Goal: Task Accomplishment & Management: Manage account settings

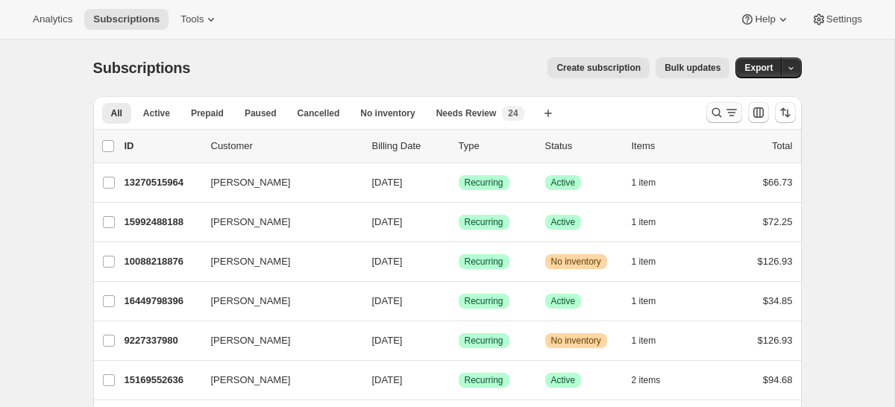
click at [728, 113] on icon "Search and filter results" at bounding box center [731, 112] width 8 height 1
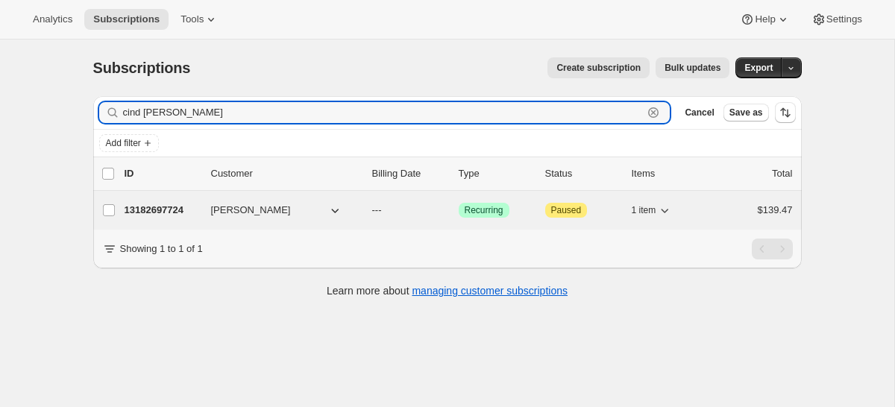
type input "cind [PERSON_NAME]"
click at [217, 215] on span "[PERSON_NAME]" at bounding box center [251, 210] width 80 height 15
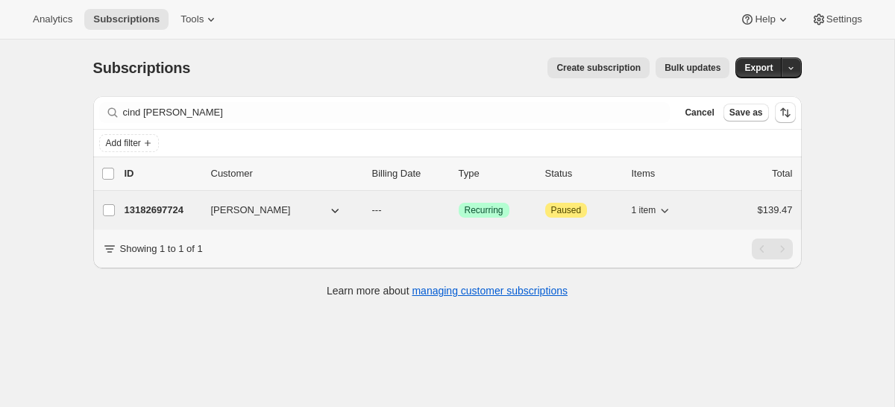
click at [175, 211] on p "13182697724" at bounding box center [162, 210] width 75 height 15
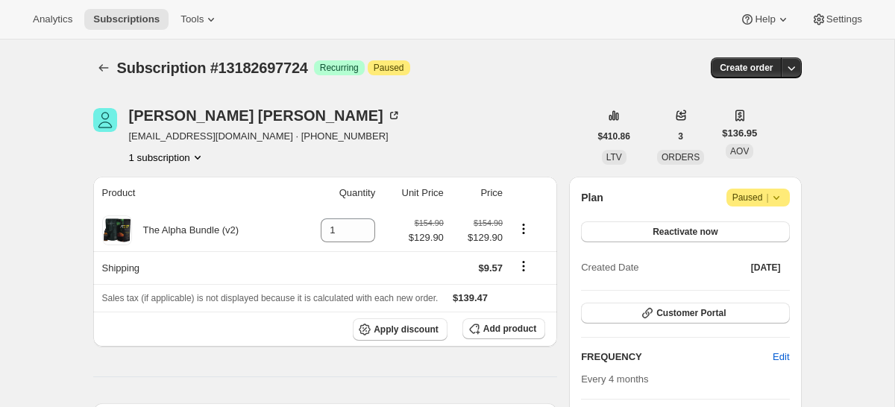
click at [781, 200] on icon at bounding box center [776, 197] width 15 height 15
click at [740, 192] on span "Paused |" at bounding box center [757, 197] width 51 height 15
click at [638, 186] on div "Plan Attention Paused | Reactivate now Created Date [DATE] Customer Portal FREQ…" at bounding box center [685, 345] width 232 height 336
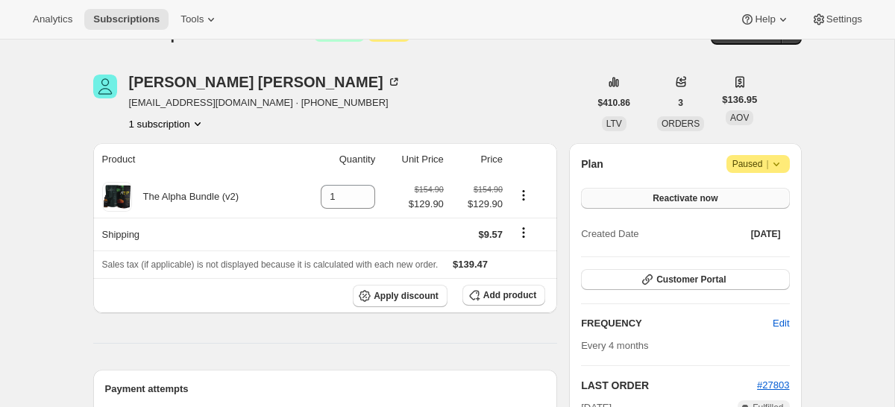
scroll to position [34, 0]
click at [676, 203] on span "Reactivate now" at bounding box center [685, 198] width 65 height 12
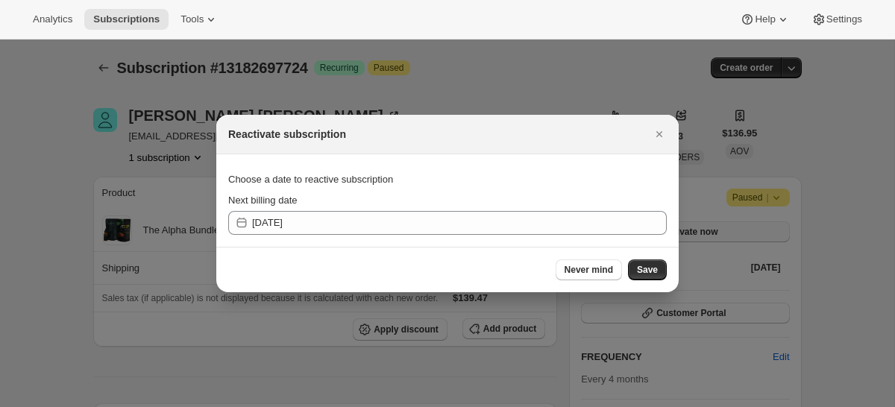
scroll to position [0, 0]
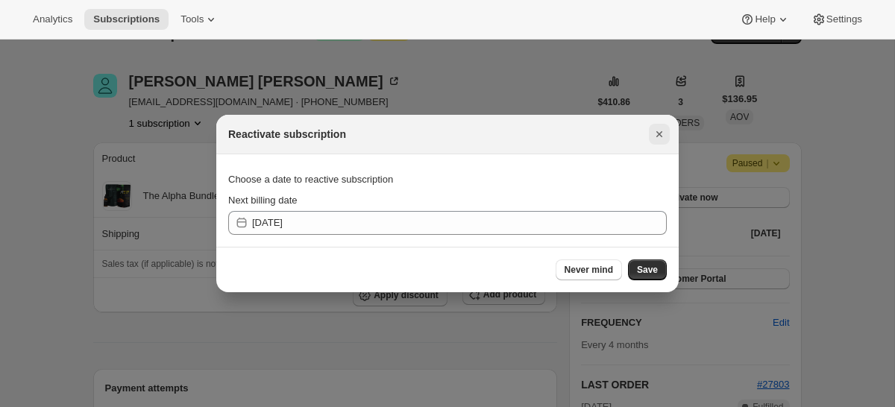
click at [659, 126] on button "Close" at bounding box center [659, 134] width 21 height 21
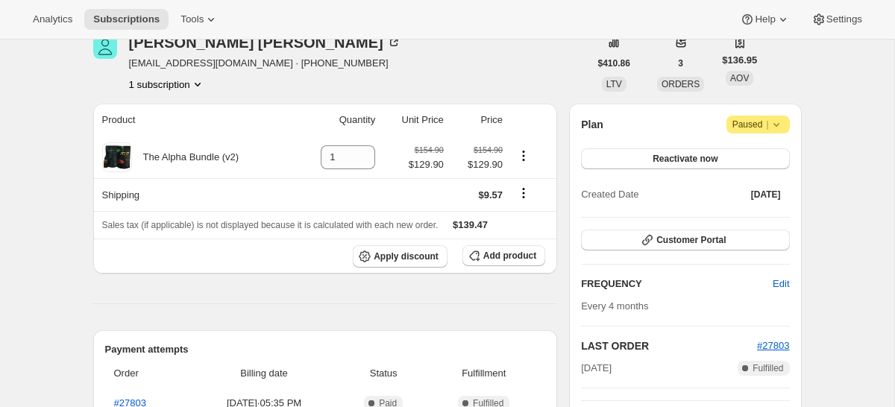
scroll to position [90, 0]
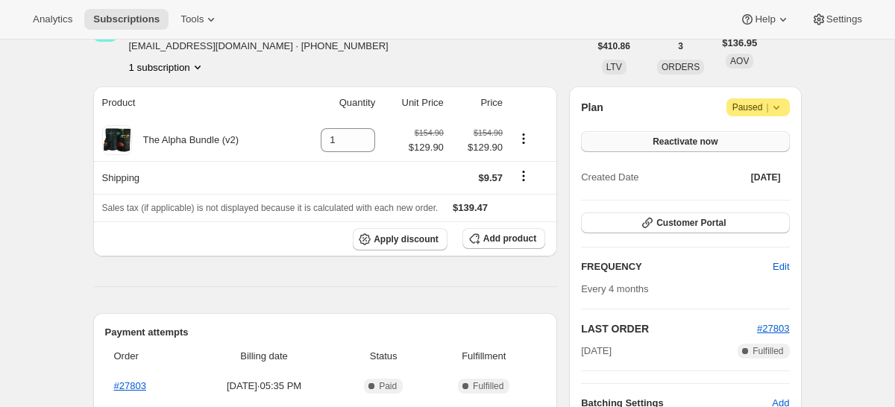
click at [676, 138] on span "Reactivate now" at bounding box center [685, 142] width 65 height 12
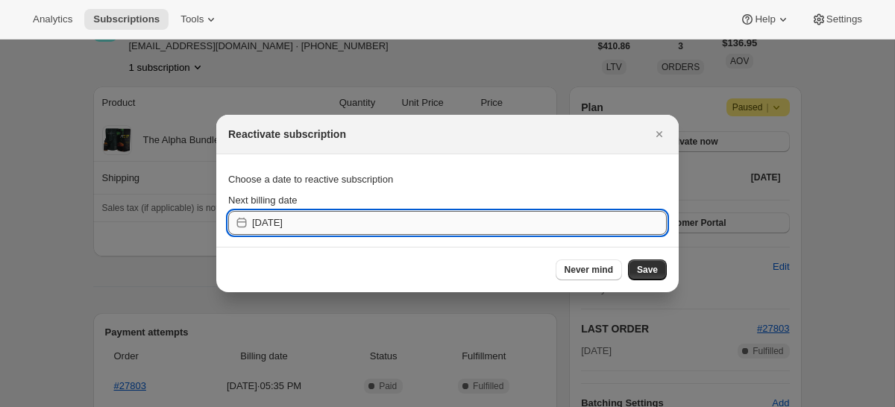
click at [393, 229] on input "[DATE]" at bounding box center [459, 223] width 415 height 24
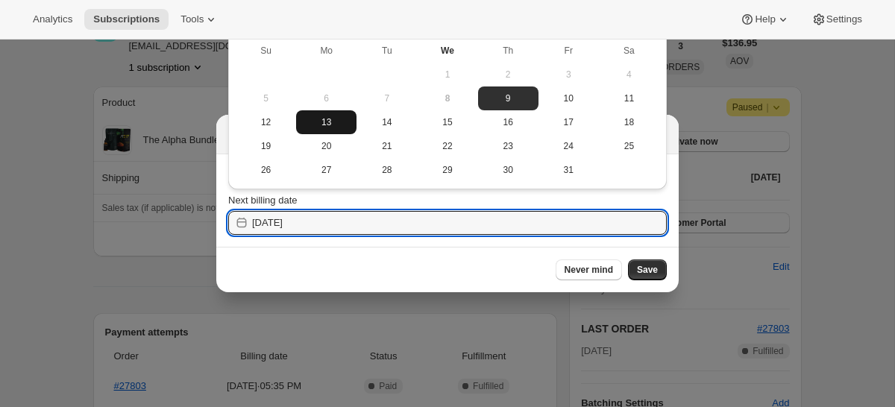
click at [323, 123] on span "13" at bounding box center [326, 122] width 48 height 12
type input "[DATE]"
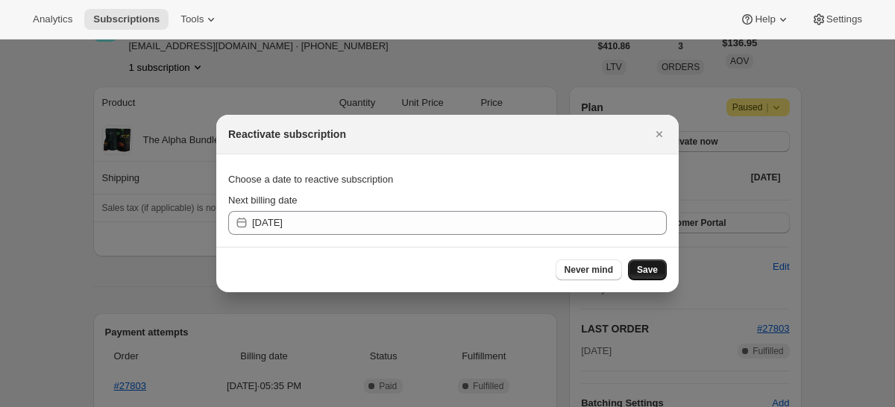
click at [658, 274] on button "Save" at bounding box center [647, 270] width 39 height 21
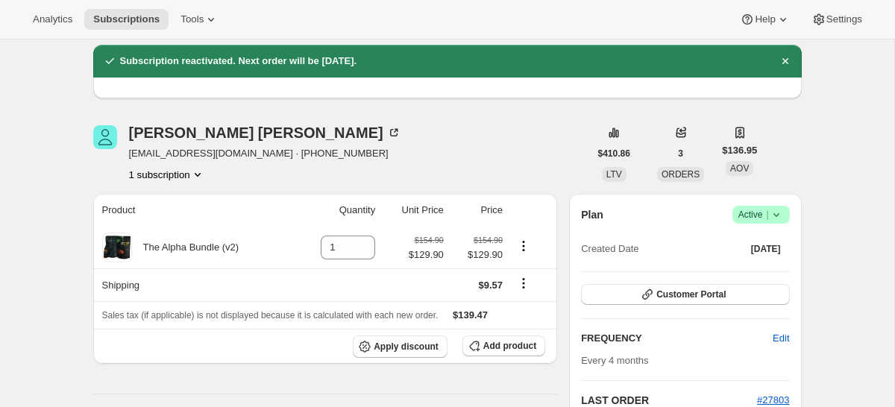
scroll to position [50, 0]
